Goal: Task Accomplishment & Management: Complete application form

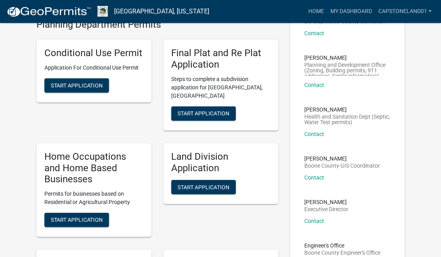
scroll to position [100, 0]
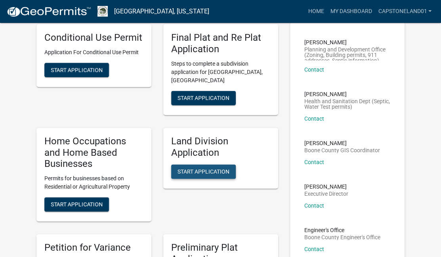
click at [205, 169] on span "Start Application" at bounding box center [203, 172] width 52 height 6
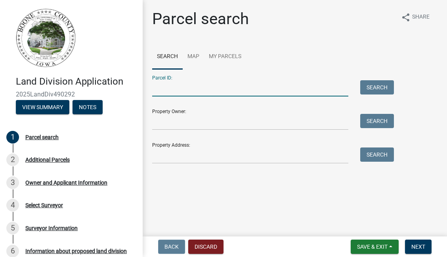
click at [158, 93] on input "Parcel ID:" at bounding box center [250, 88] width 196 height 16
type input "088425044100007"
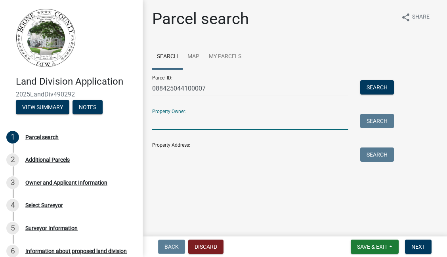
click at [164, 127] on input "Property Owner:" at bounding box center [250, 122] width 196 height 16
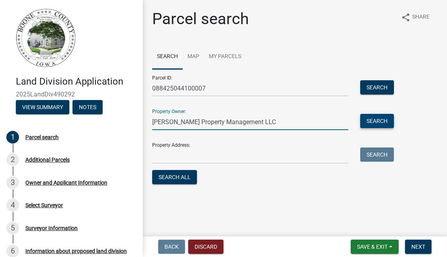
type input "[PERSON_NAME] Property Management LLC"
click at [369, 120] on button "Search" at bounding box center [377, 121] width 34 height 14
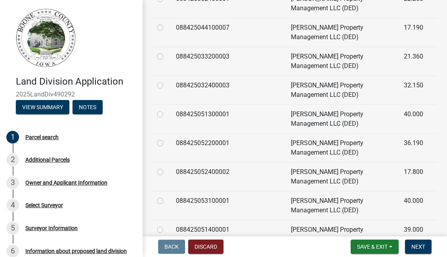
scroll to position [350, 0]
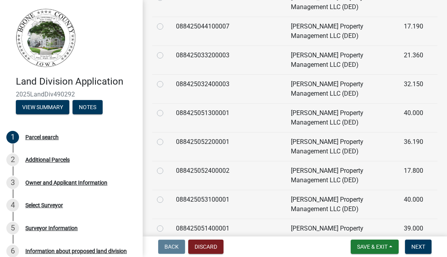
click at [166, 22] on label at bounding box center [166, 22] width 0 height 0
click at [166, 25] on input "radio" at bounding box center [168, 24] width 5 height 5
radio input "true"
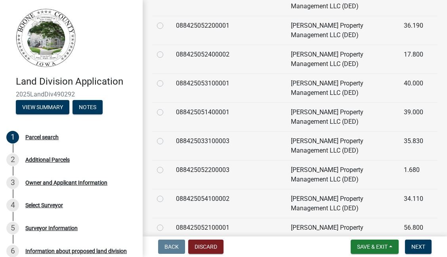
scroll to position [537, 0]
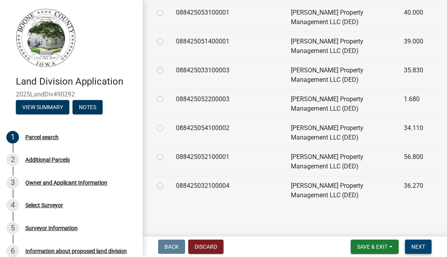
click at [417, 245] on span "Next" at bounding box center [418, 247] width 14 height 6
click at [420, 246] on span "Next" at bounding box center [418, 247] width 14 height 6
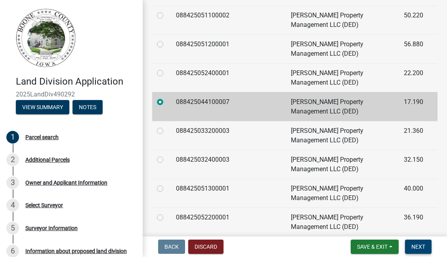
scroll to position [284, 0]
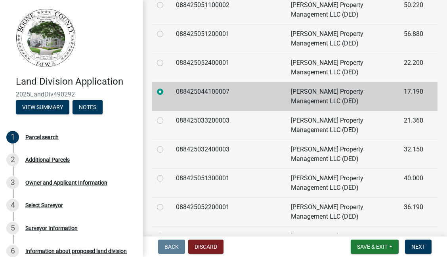
click at [274, 93] on td at bounding box center [276, 96] width 20 height 29
click at [425, 245] on button "Next" at bounding box center [418, 247] width 27 height 14
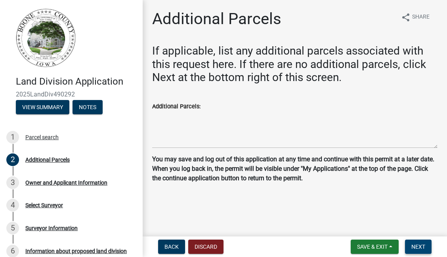
click at [418, 247] on span "Next" at bounding box center [418, 247] width 14 height 6
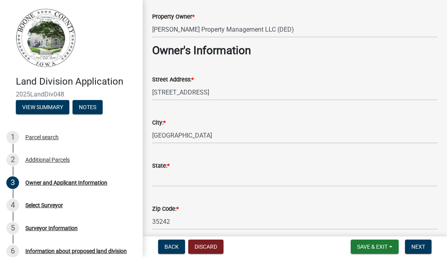
scroll to position [51, 0]
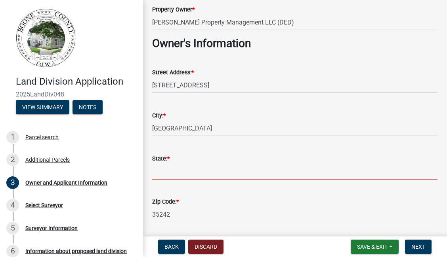
click at [169, 171] on input "State: *" at bounding box center [294, 171] width 285 height 16
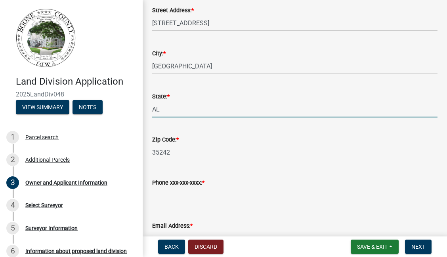
scroll to position [114, 0]
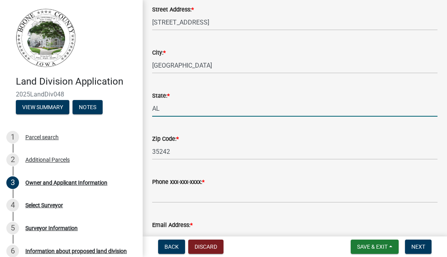
type input "AL"
click at [272, 188] on input "Phone xxx-xxx-xxxx: *" at bounding box center [294, 195] width 285 height 16
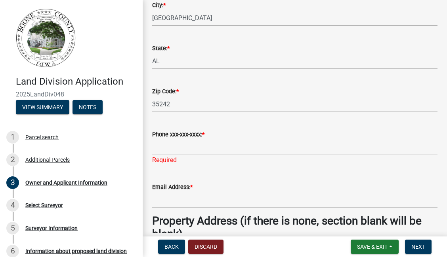
scroll to position [165, 0]
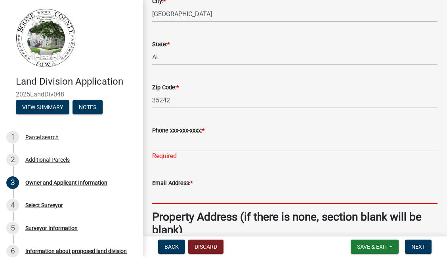
click at [159, 196] on input "Email Address: *" at bounding box center [294, 196] width 285 height 16
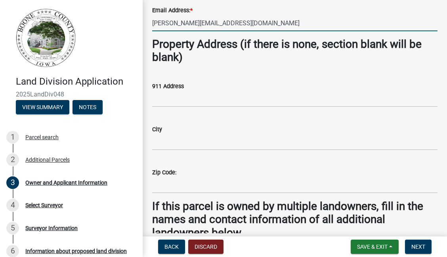
scroll to position [338, 0]
type input "[PERSON_NAME][EMAIL_ADDRESS][DOMAIN_NAME]"
click at [414, 244] on span "Next" at bounding box center [418, 247] width 14 height 6
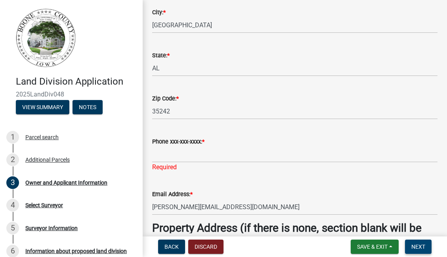
scroll to position [153, 0]
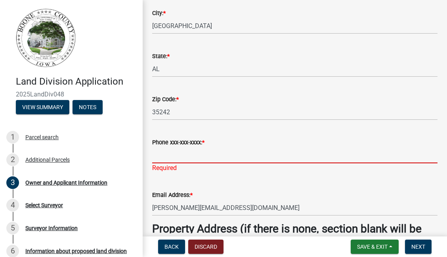
click at [158, 155] on input "Phone xxx-xxx-xxxx: *" at bounding box center [294, 155] width 285 height 16
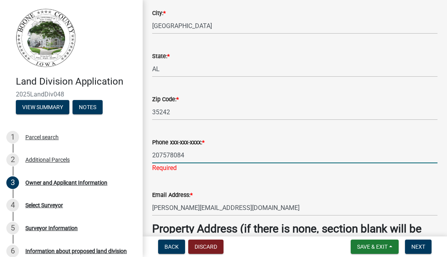
click at [162, 155] on input "207578084" at bounding box center [294, 155] width 285 height 16
click at [159, 155] on input "207578084" at bounding box center [294, 155] width 285 height 16
click at [184, 155] on input "2057578084" at bounding box center [294, 155] width 285 height 16
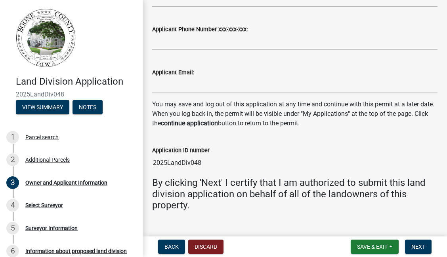
scroll to position [812, 0]
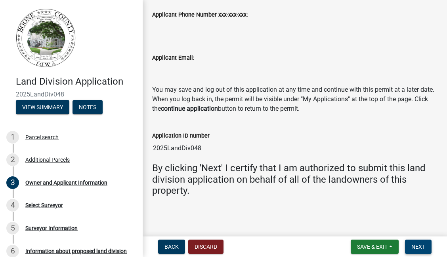
type input "2057578064"
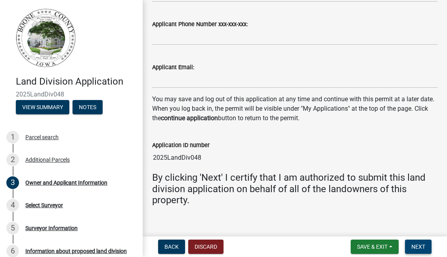
click at [410, 250] on button "Next" at bounding box center [418, 247] width 27 height 14
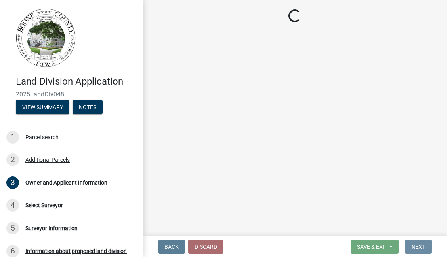
scroll to position [0, 0]
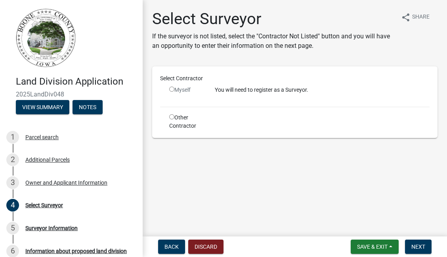
click at [169, 117] on input "radio" at bounding box center [171, 116] width 5 height 5
radio input "true"
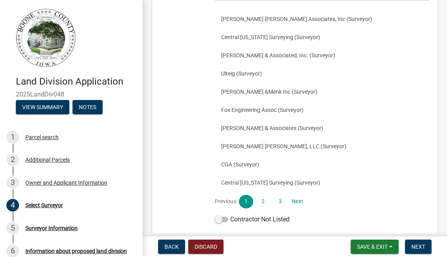
scroll to position [151, 0]
click at [263, 200] on link "2" at bounding box center [263, 201] width 14 height 13
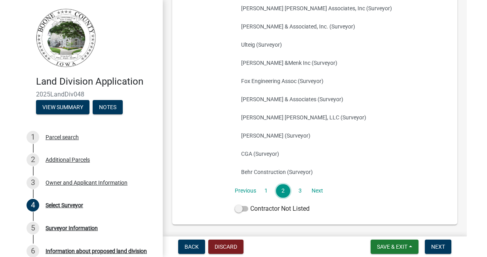
scroll to position [162, 0]
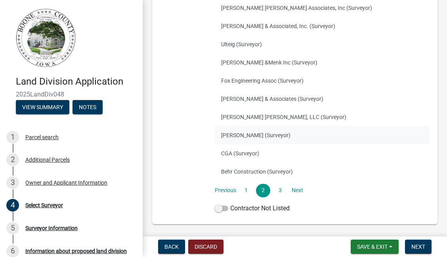
click at [230, 135] on button "[PERSON_NAME] (Surveyor)" at bounding box center [322, 135] width 215 height 18
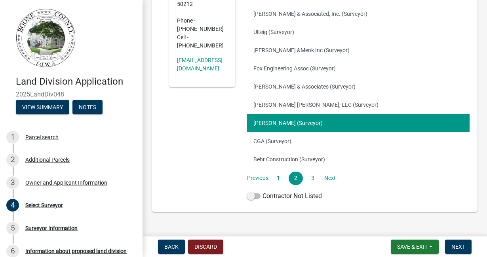
scroll to position [173, 0]
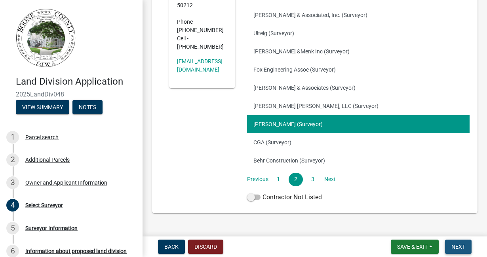
click at [440, 247] on span "Next" at bounding box center [458, 247] width 14 height 6
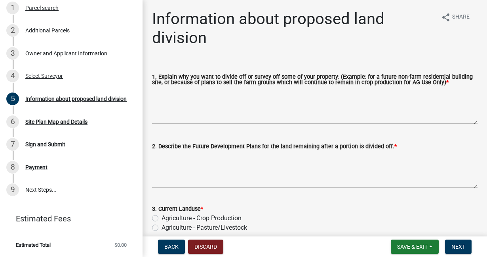
scroll to position [2, 0]
